Goal: Information Seeking & Learning: Learn about a topic

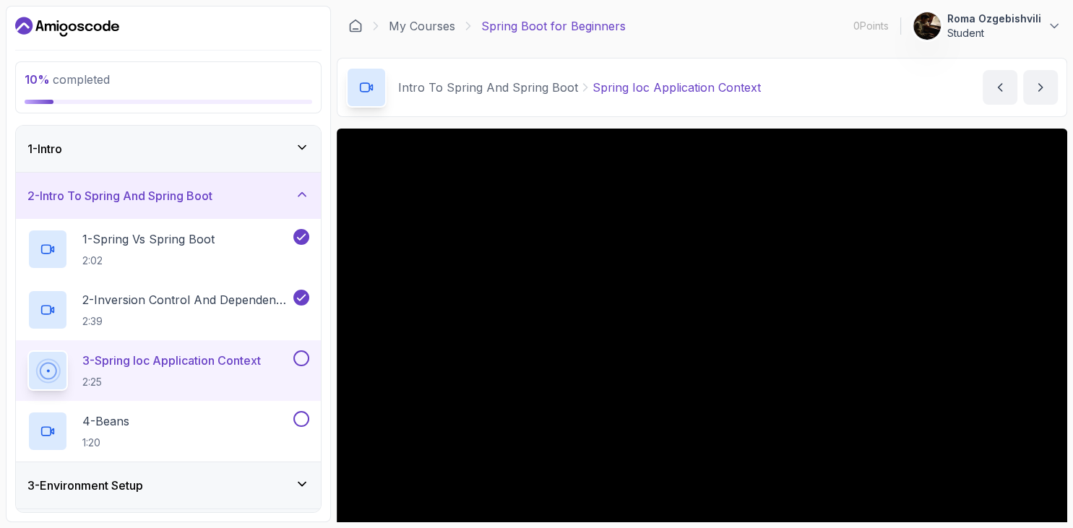
scroll to position [116, 0]
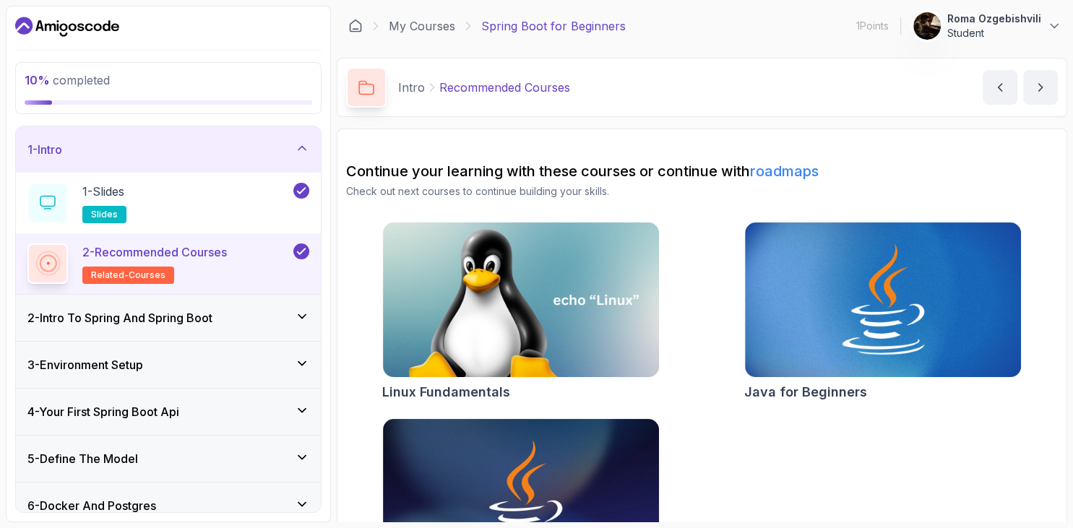
click at [256, 314] on div "2 - Intro To Spring And Spring Boot" at bounding box center [168, 317] width 282 height 17
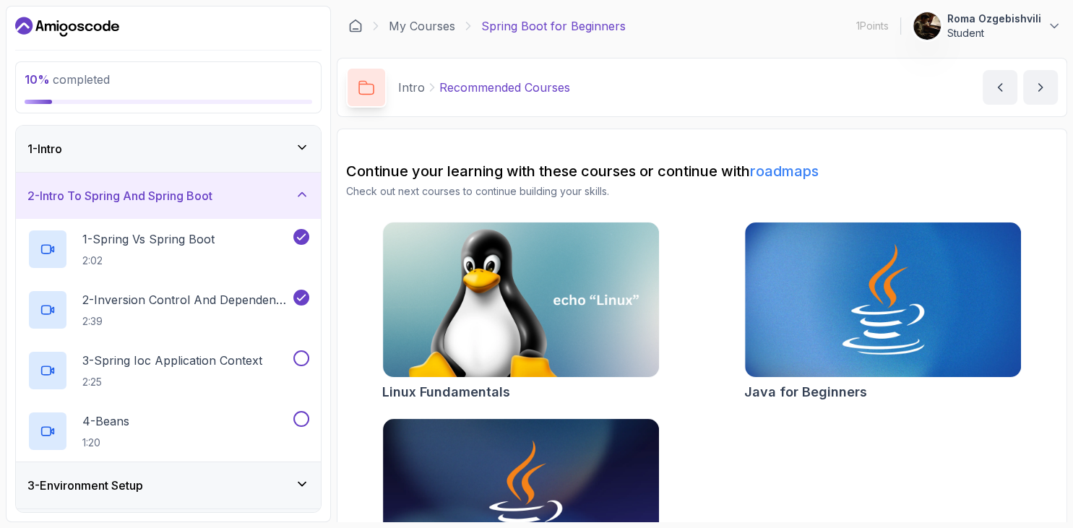
click at [267, 199] on div "2 - Intro To Spring And Spring Boot" at bounding box center [168, 195] width 282 height 17
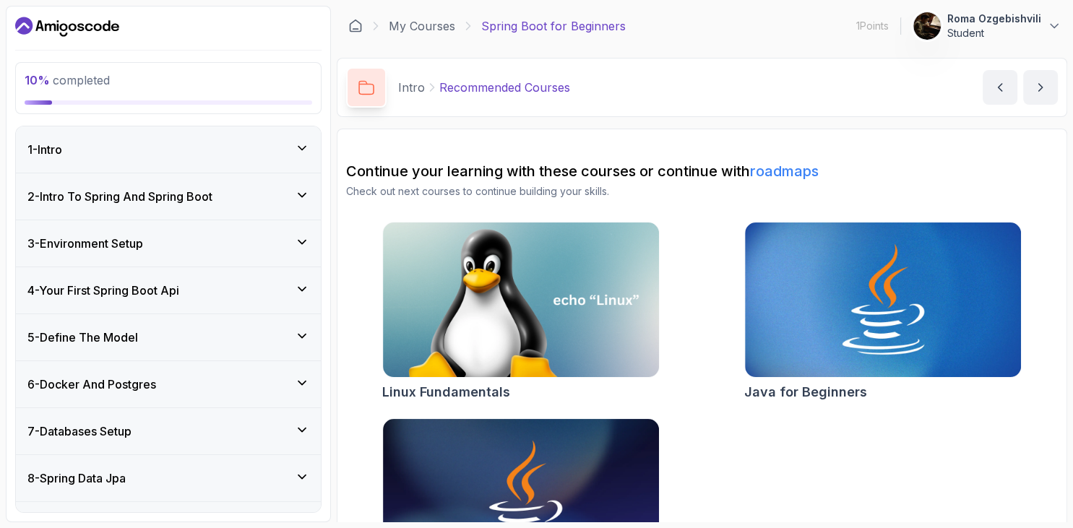
click at [267, 199] on div "2 - Intro To Spring And Spring Boot" at bounding box center [168, 196] width 282 height 17
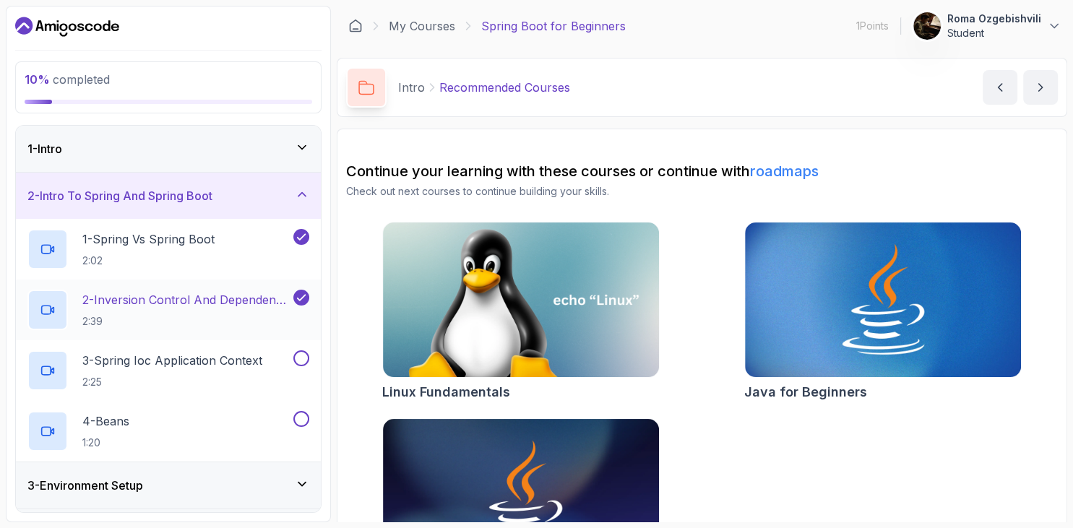
click at [230, 315] on p "2:39" at bounding box center [186, 321] width 208 height 14
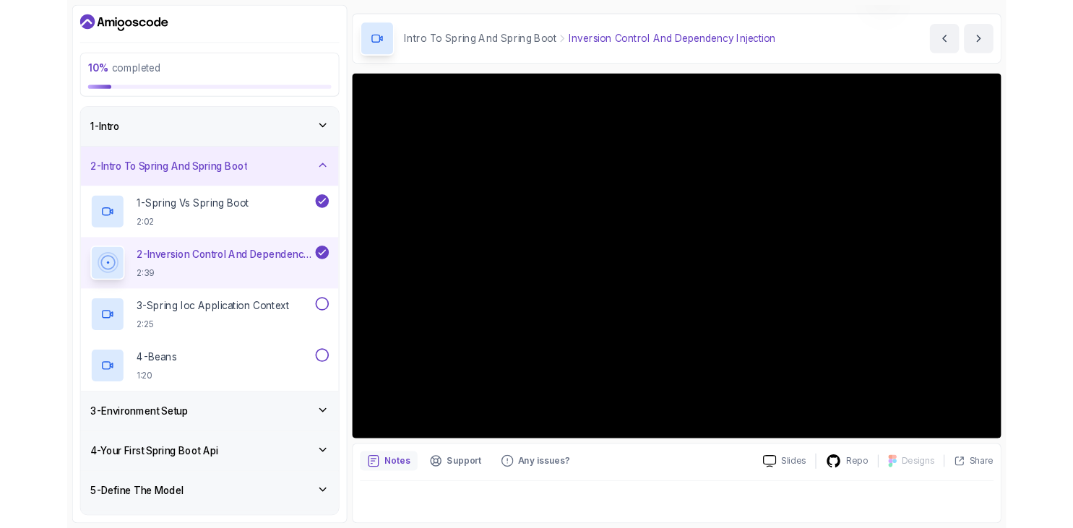
scroll to position [41, 0]
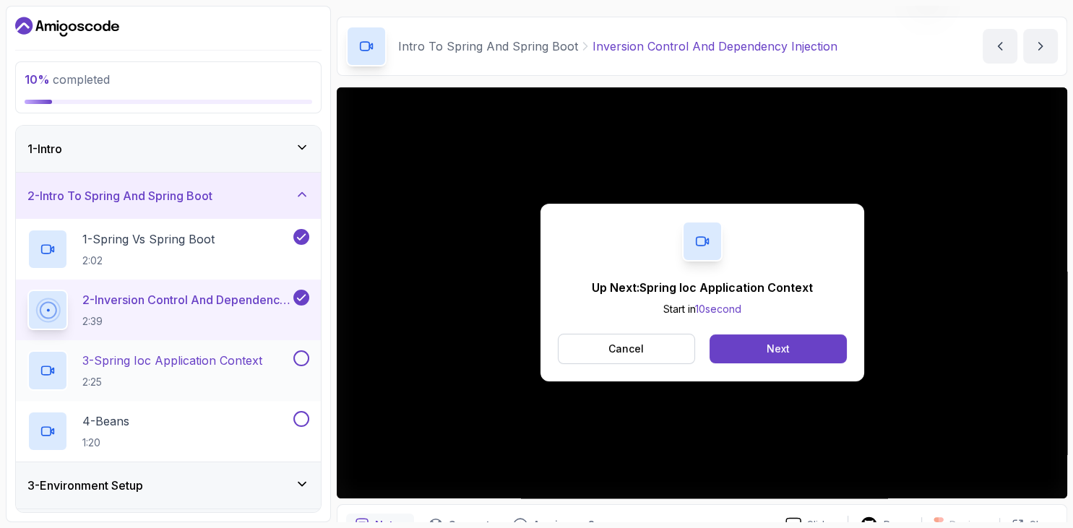
click at [212, 358] on p "3 - Spring Ioc Application Context" at bounding box center [172, 360] width 180 height 17
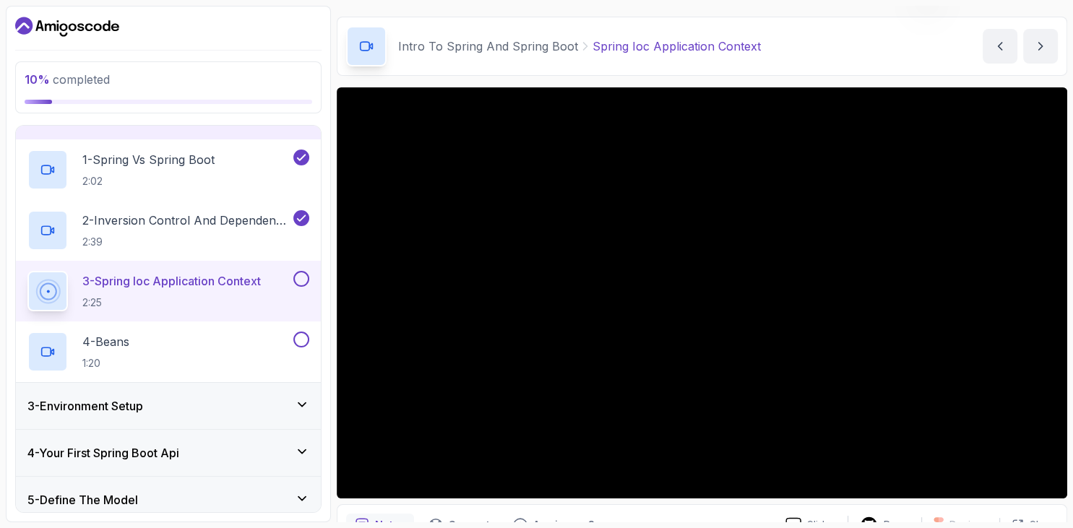
scroll to position [83, 0]
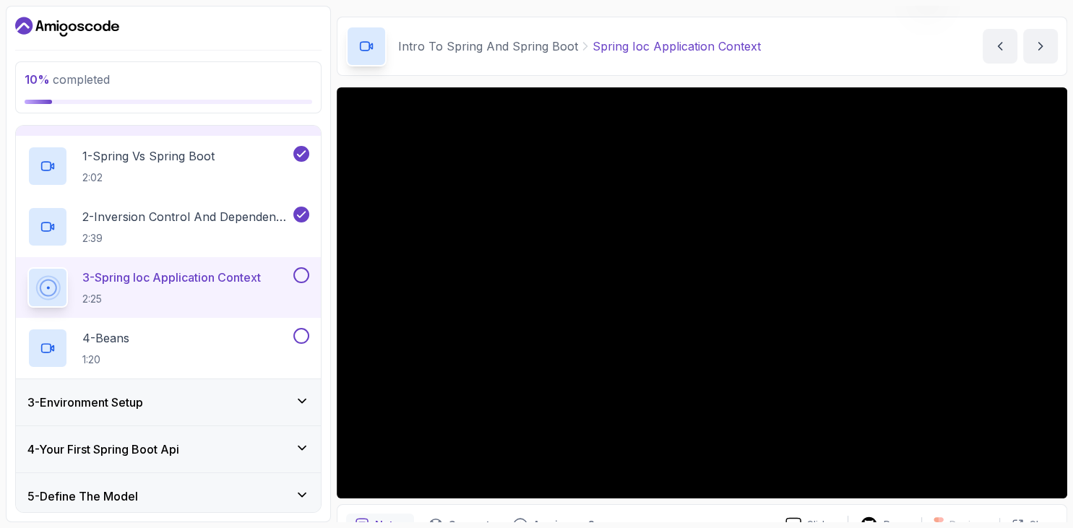
click at [155, 407] on div "3 - Environment Setup" at bounding box center [168, 402] width 282 height 17
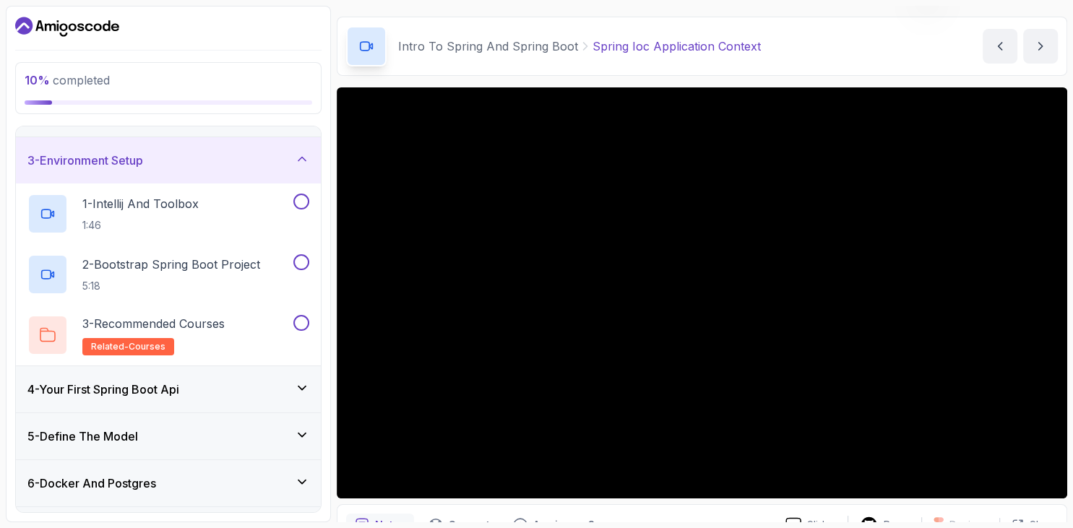
click at [207, 163] on div "3 - Environment Setup" at bounding box center [168, 160] width 282 height 17
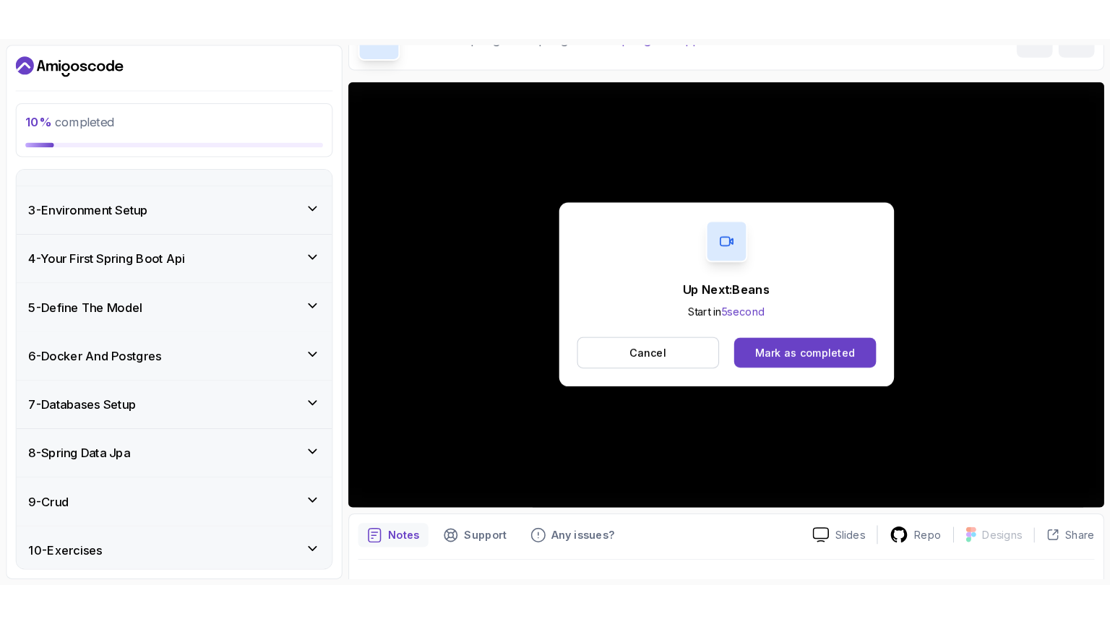
scroll to position [97, 0]
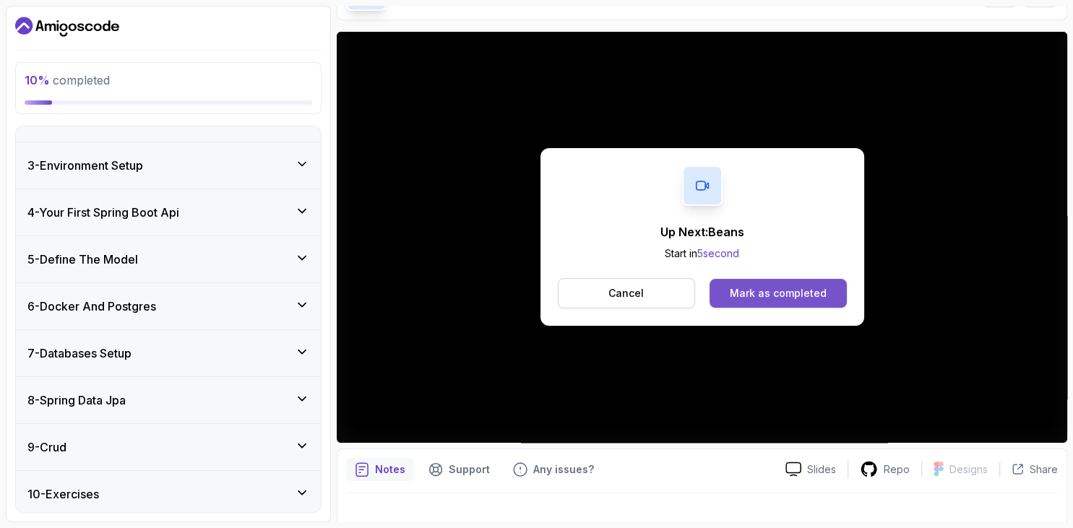
click at [778, 295] on div "Mark as completed" at bounding box center [778, 293] width 97 height 14
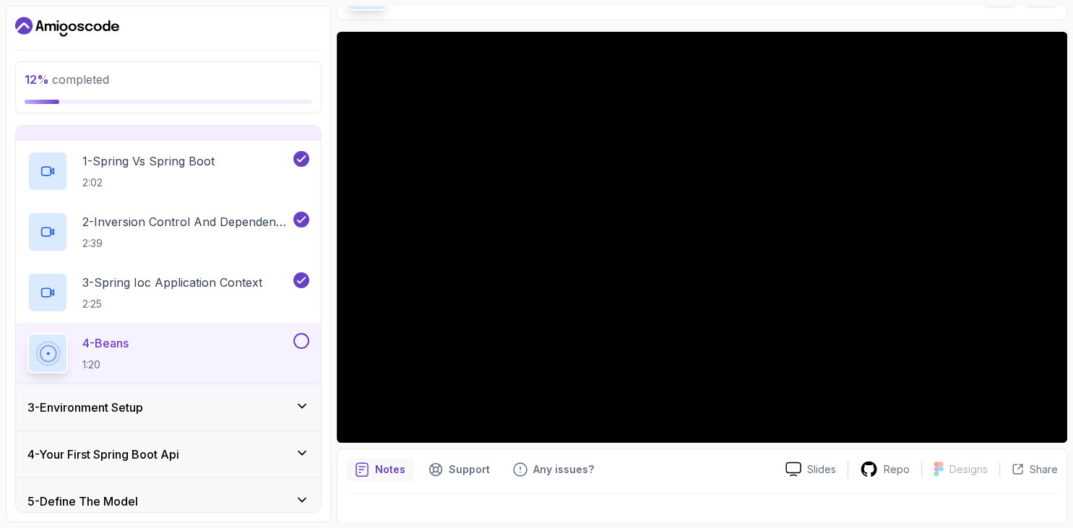
click at [283, 347] on div "4 - Beans 1:20" at bounding box center [158, 353] width 263 height 40
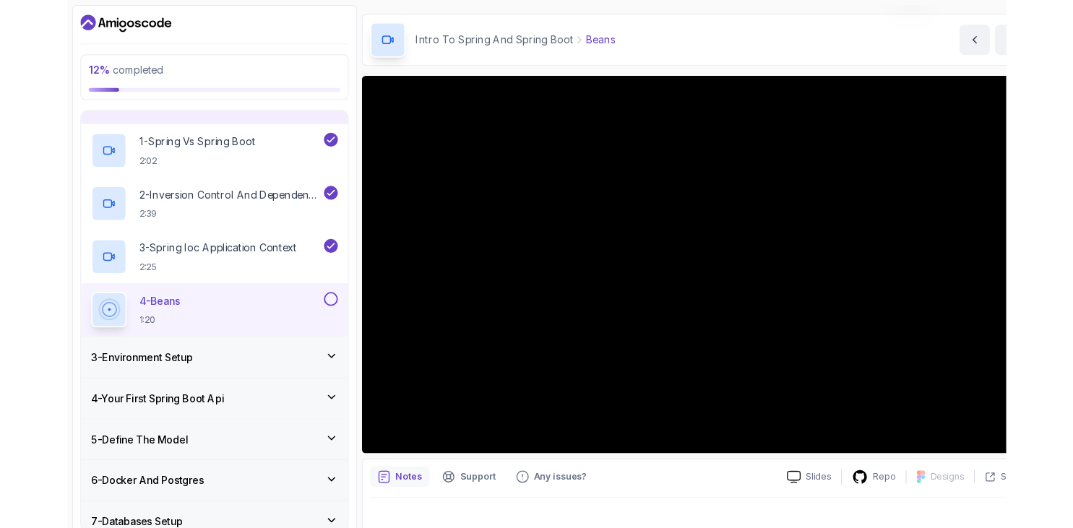
scroll to position [41, 0]
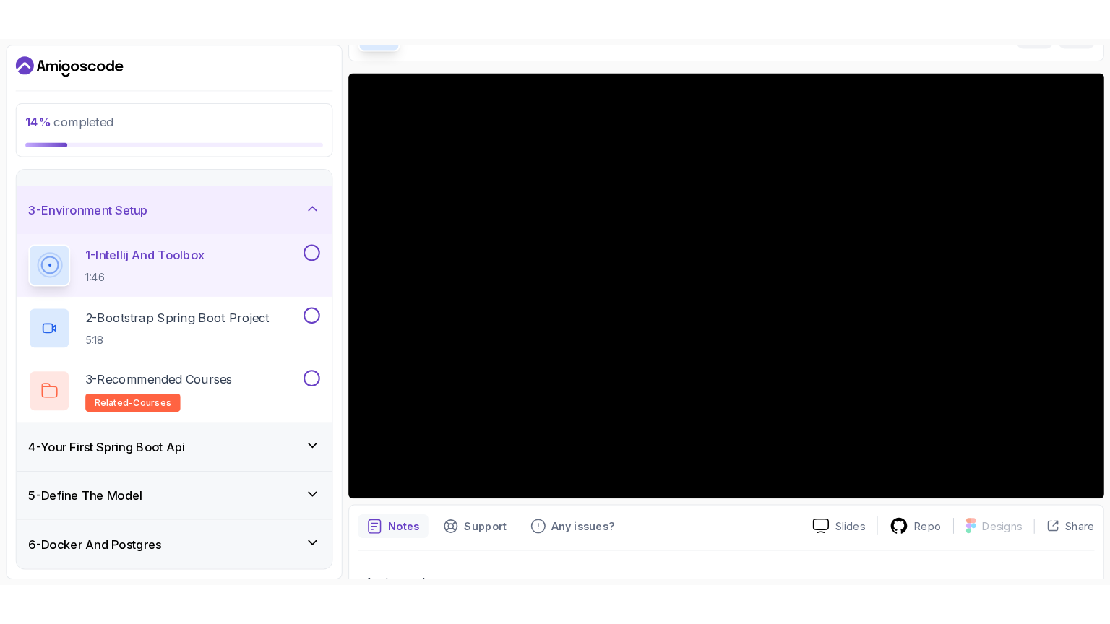
scroll to position [97, 0]
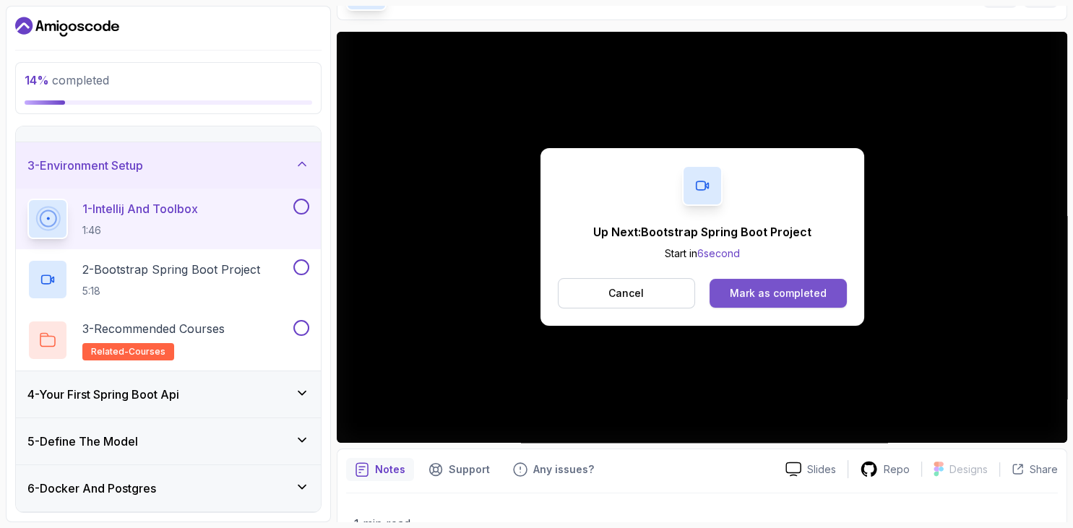
click at [774, 285] on button "Mark as completed" at bounding box center [777, 293] width 137 height 29
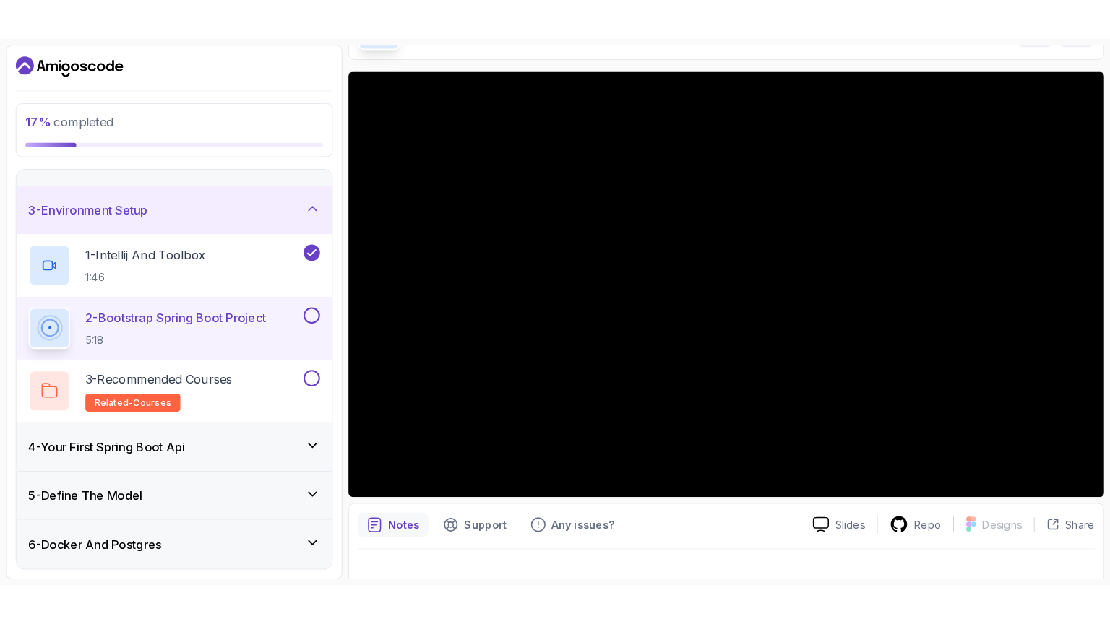
scroll to position [41, 0]
